Goal: Check status: Check status

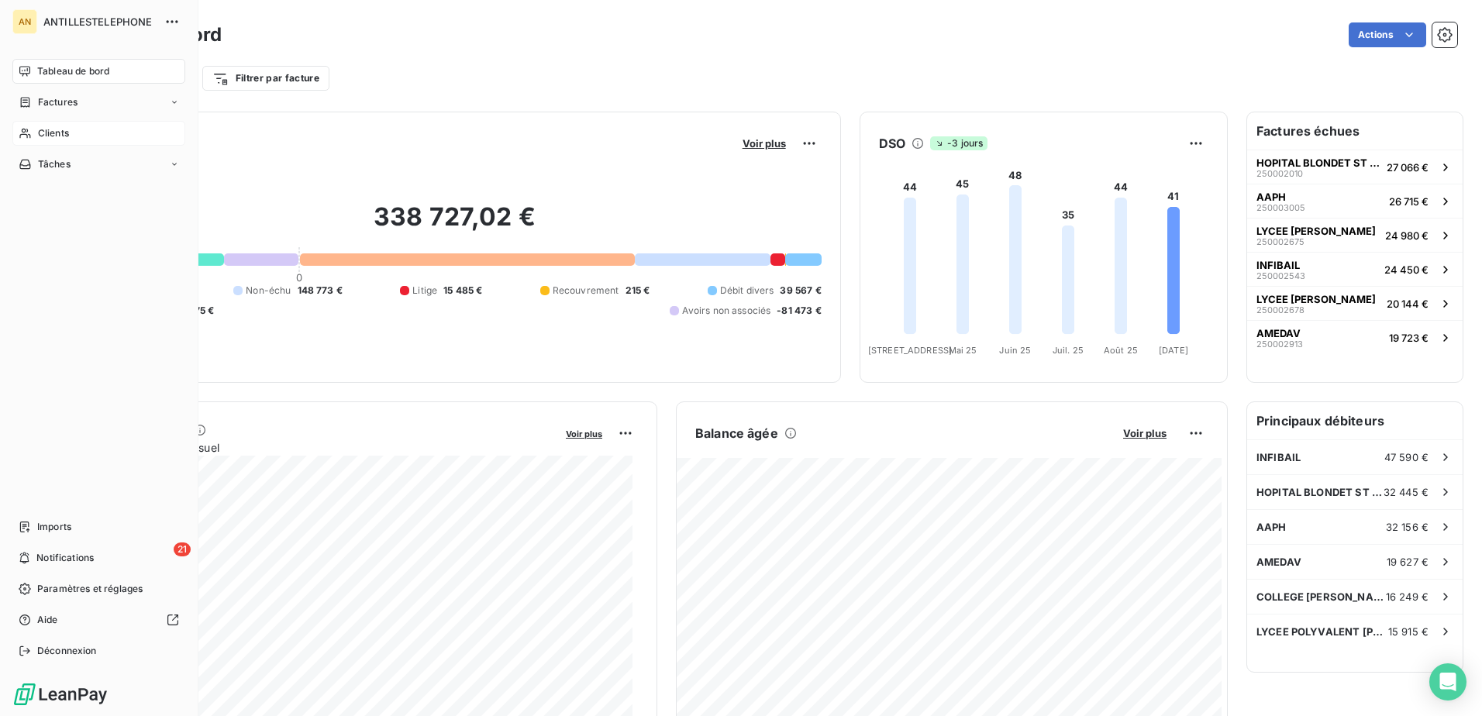
click at [30, 136] on icon at bounding box center [24, 134] width 11 height 10
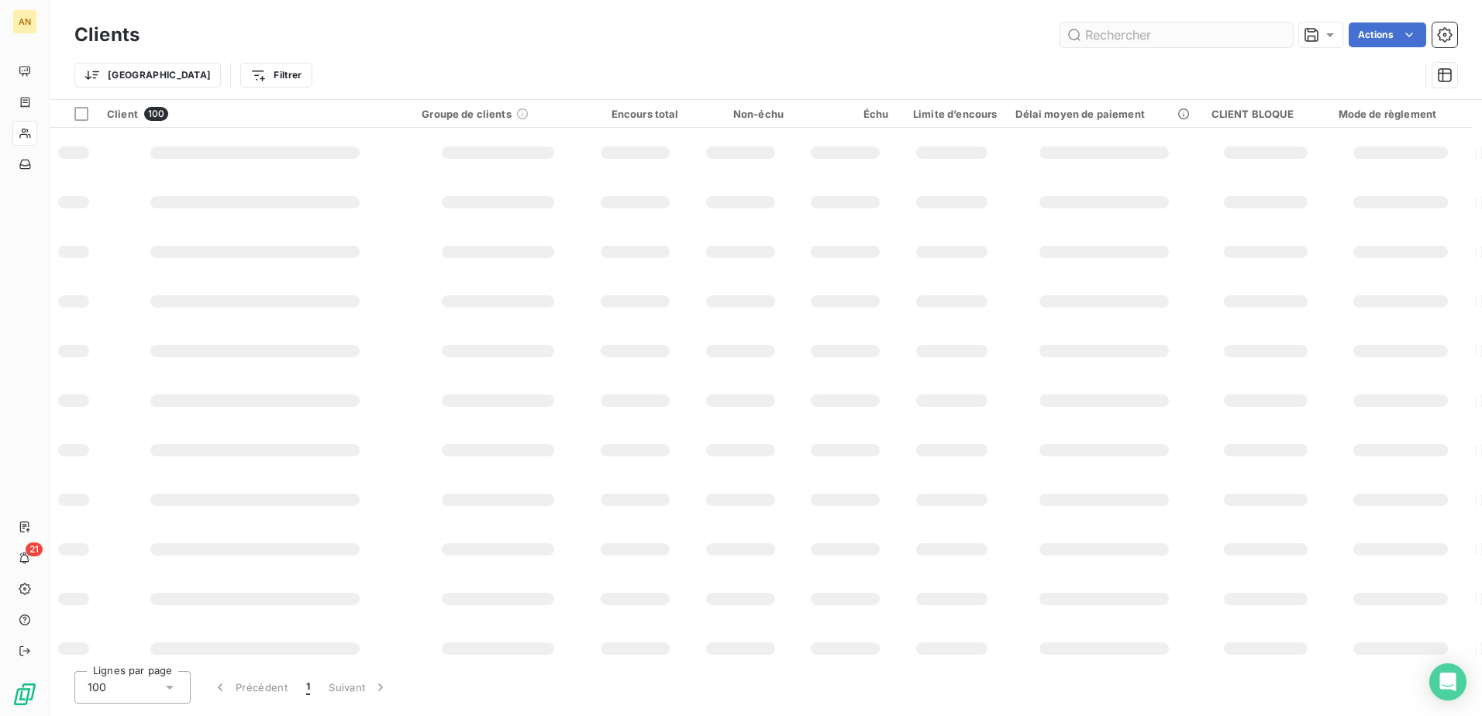
click at [1101, 40] on input "text" at bounding box center [1177, 34] width 233 height 25
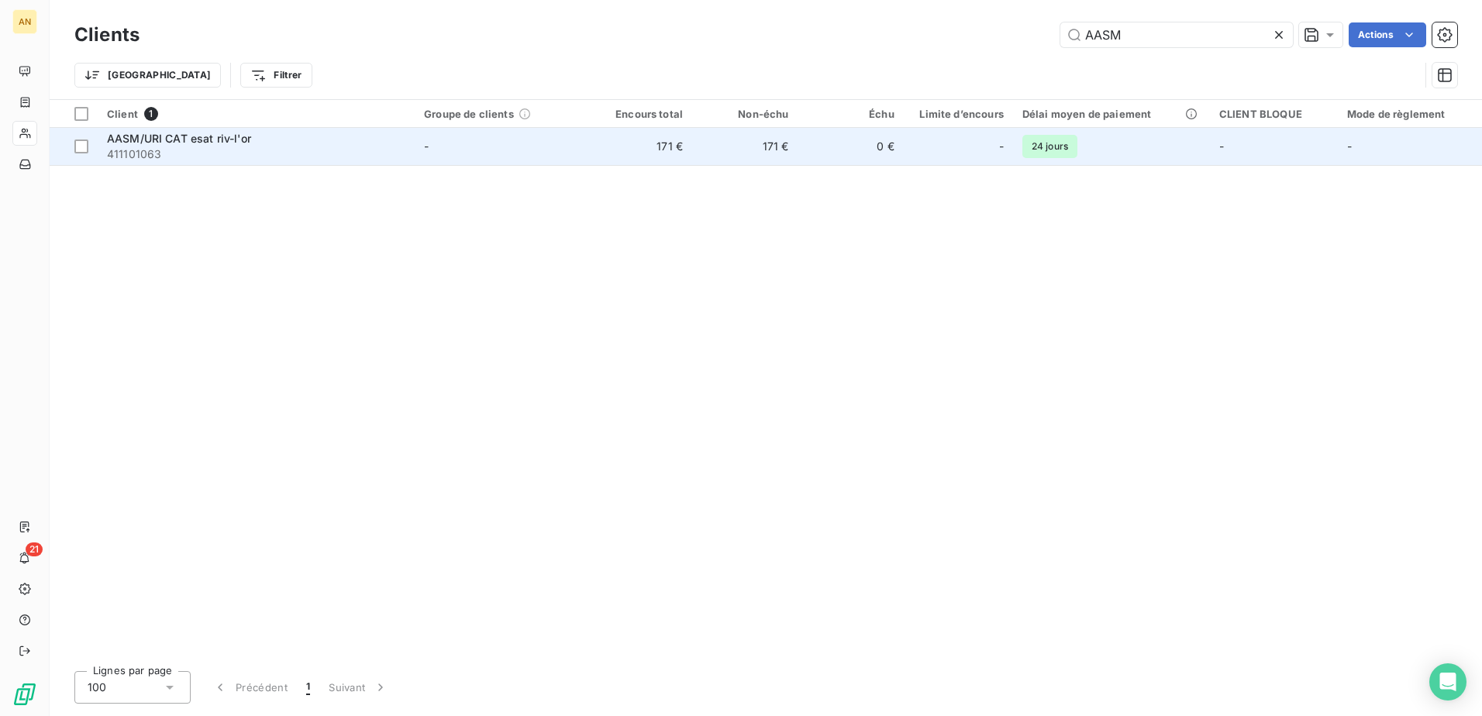
type input "AASM"
click at [930, 153] on div "-" at bounding box center [958, 146] width 91 height 25
